Goal: Information Seeking & Learning: Learn about a topic

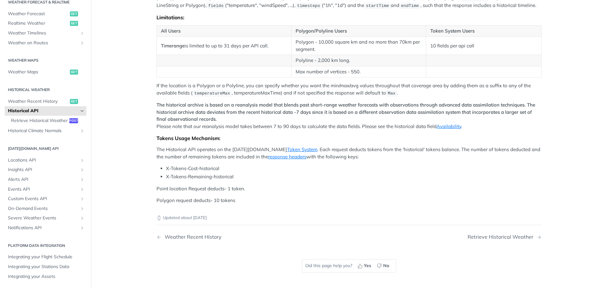
scroll to position [257, 0]
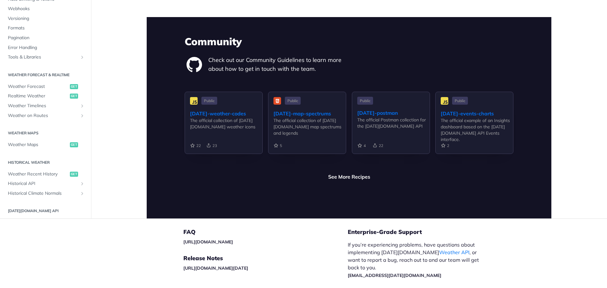
scroll to position [1498, 0]
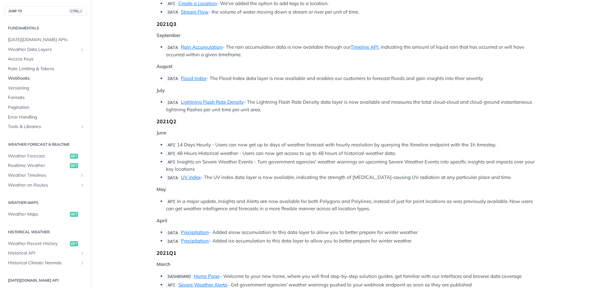
scroll to position [1011, 0]
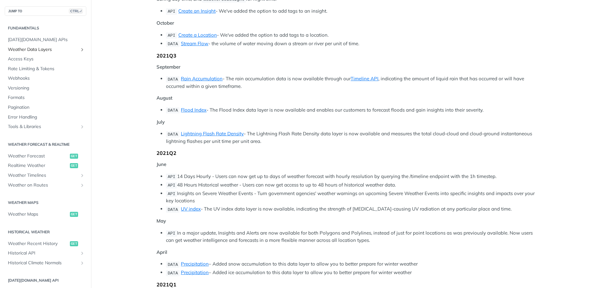
click at [32, 46] on span "Weather Data Layers" at bounding box center [43, 49] width 70 height 6
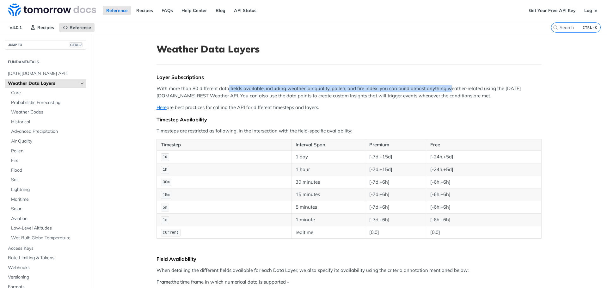
drag, startPoint x: 226, startPoint y: 89, endPoint x: 447, endPoint y: 90, distance: 220.9
click at [447, 90] on p "With more than 80 different data fields available, including weather, air quali…" at bounding box center [348, 92] width 385 height 14
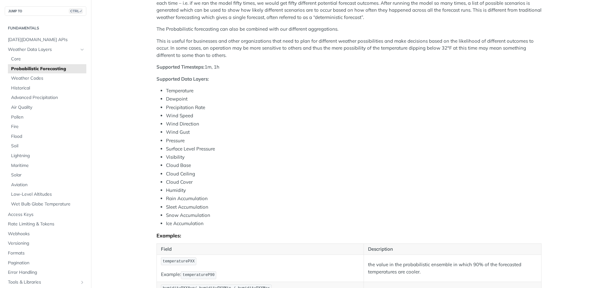
scroll to position [158, 0]
